Goal: Task Accomplishment & Management: Manage account settings

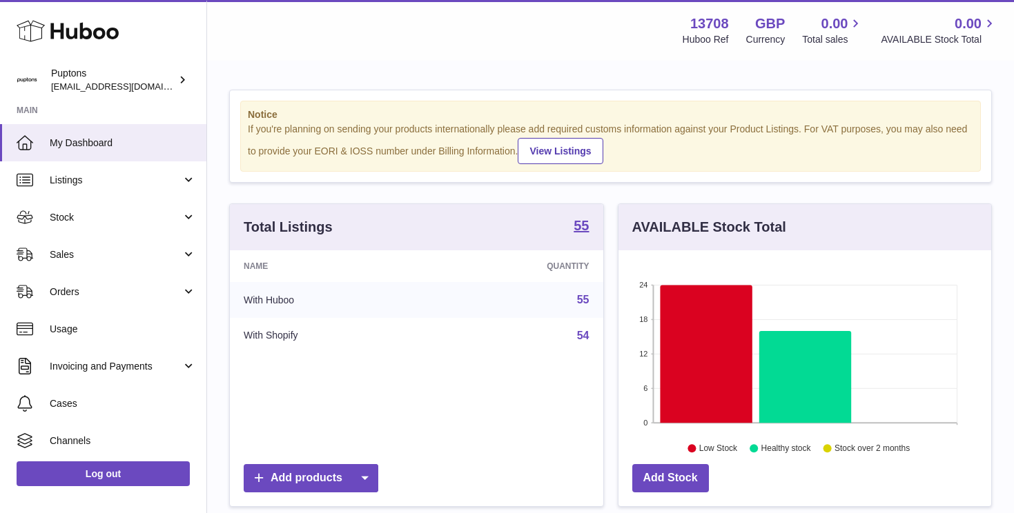
scroll to position [215, 373]
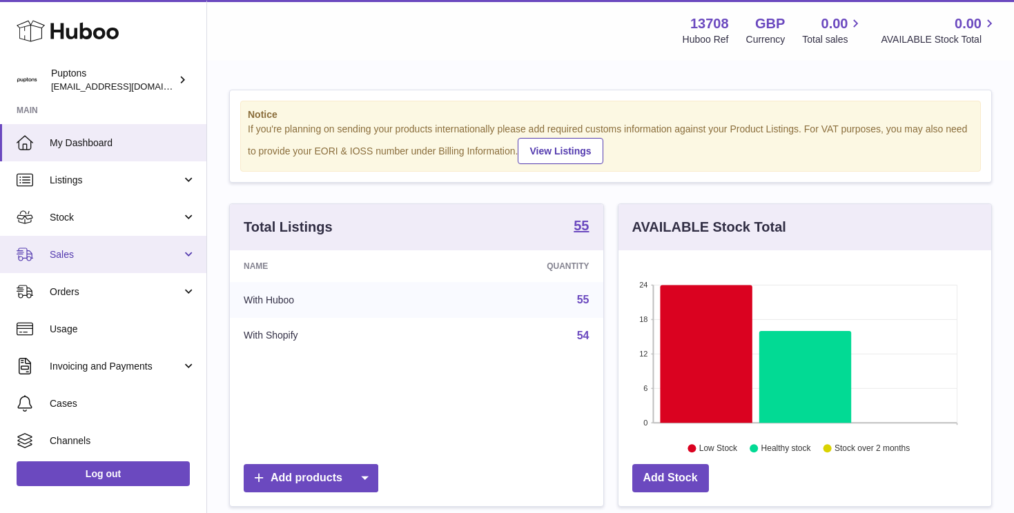
click at [78, 246] on link "Sales" at bounding box center [103, 254] width 206 height 37
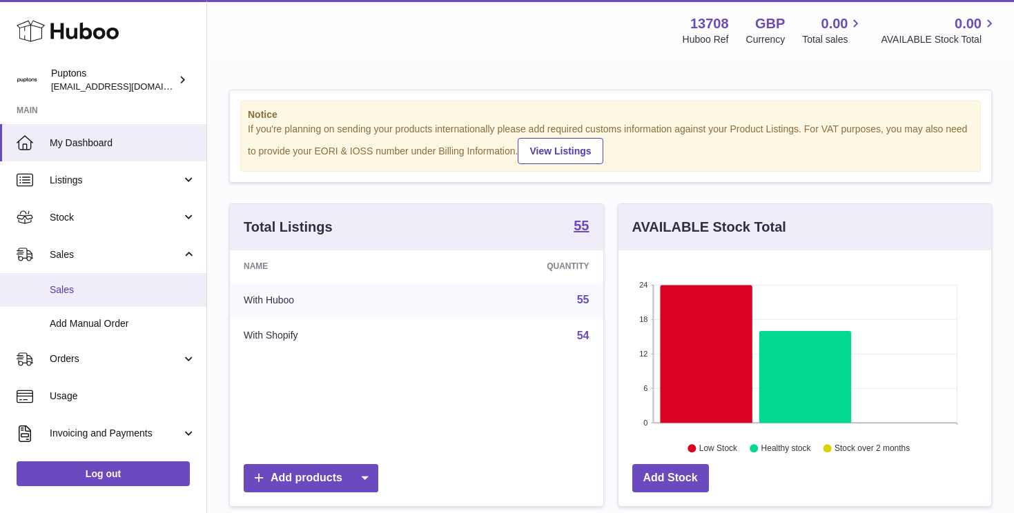
click at [69, 286] on span "Sales" at bounding box center [123, 290] width 146 height 13
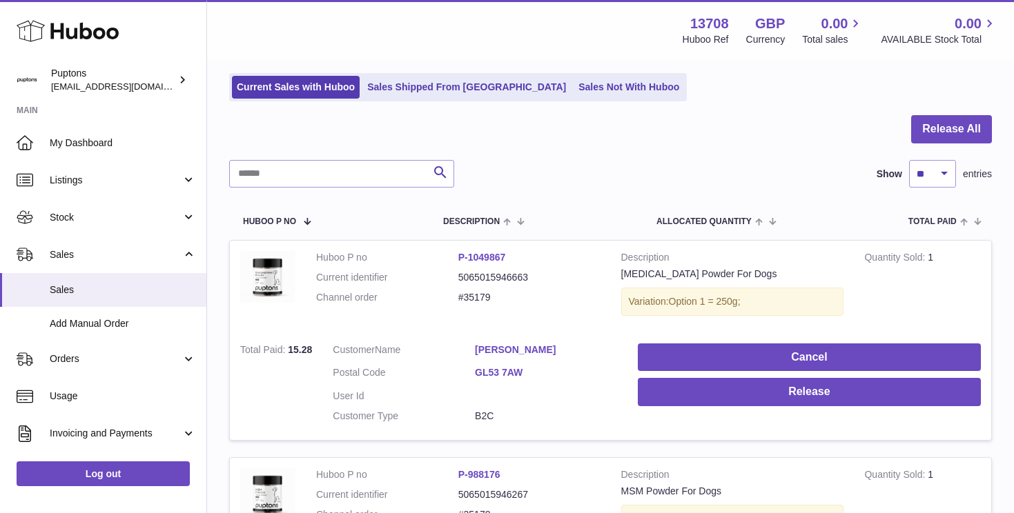
scroll to position [88, 0]
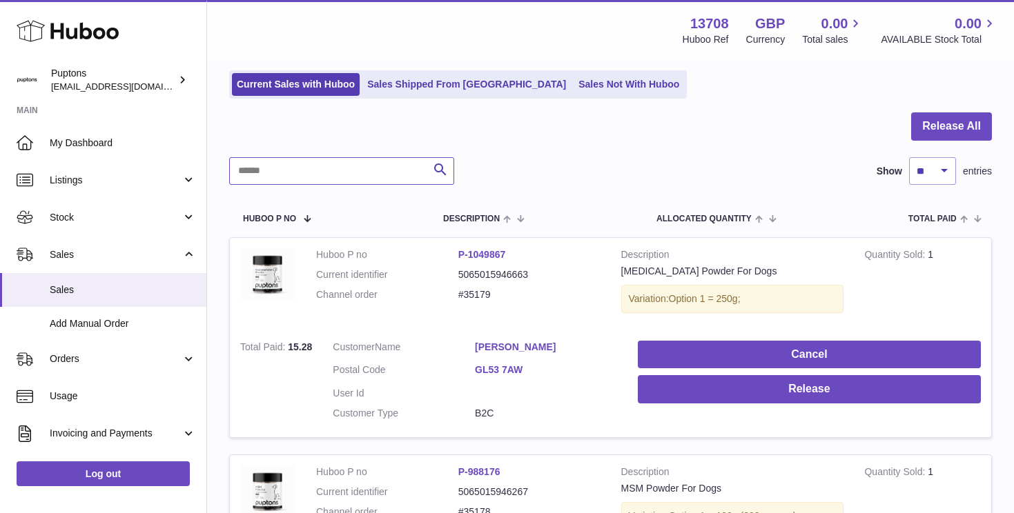
click at [302, 174] on input "text" at bounding box center [341, 171] width 225 height 28
paste input "******"
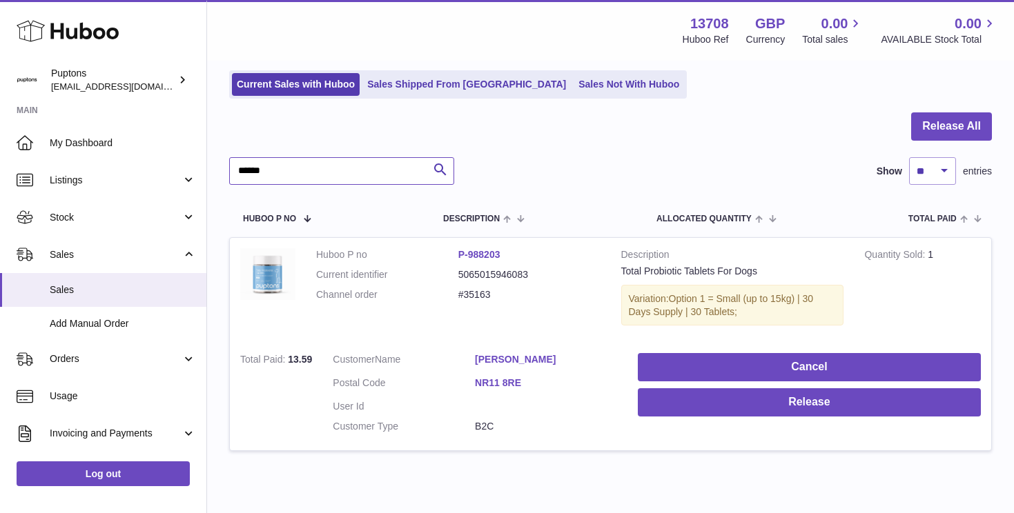
drag, startPoint x: 245, startPoint y: 170, endPoint x: 226, endPoint y: 170, distance: 18.6
click at [227, 170] on div "My Huboo - Sales report Sales currently with Huboo Current Sales with Huboo Sal…" at bounding box center [610, 234] width 807 height 521
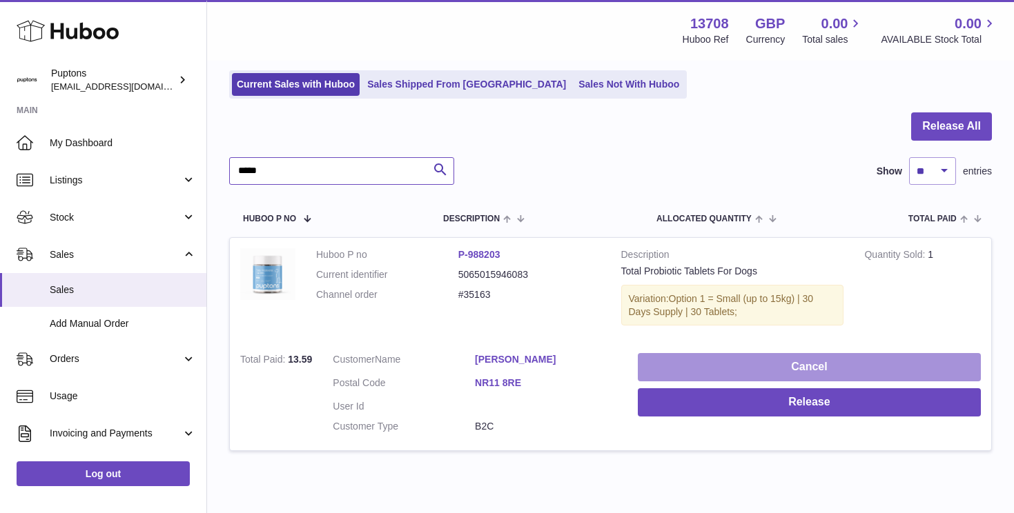
type input "*****"
click at [740, 368] on button "Cancel" at bounding box center [809, 367] width 343 height 28
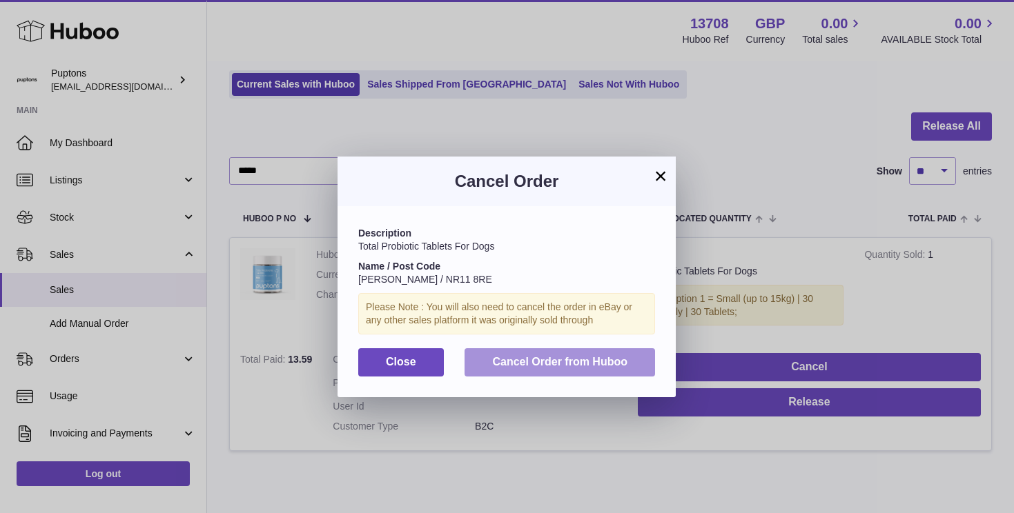
click at [570, 364] on span "Cancel Order from Huboo" at bounding box center [559, 362] width 135 height 12
